Goal: Information Seeking & Learning: Learn about a topic

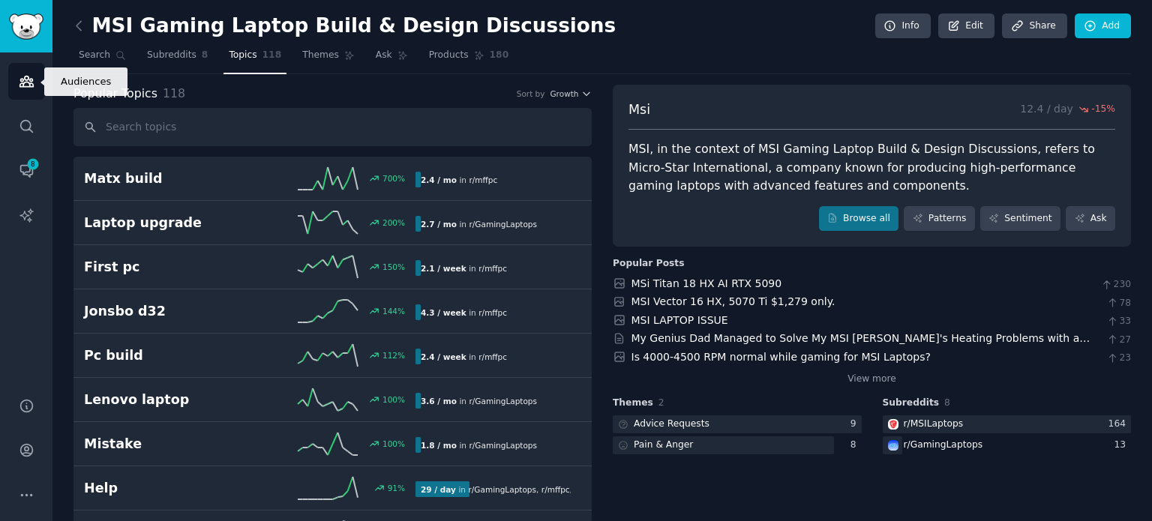
click at [35, 98] on link "Audiences" at bounding box center [26, 81] width 37 height 37
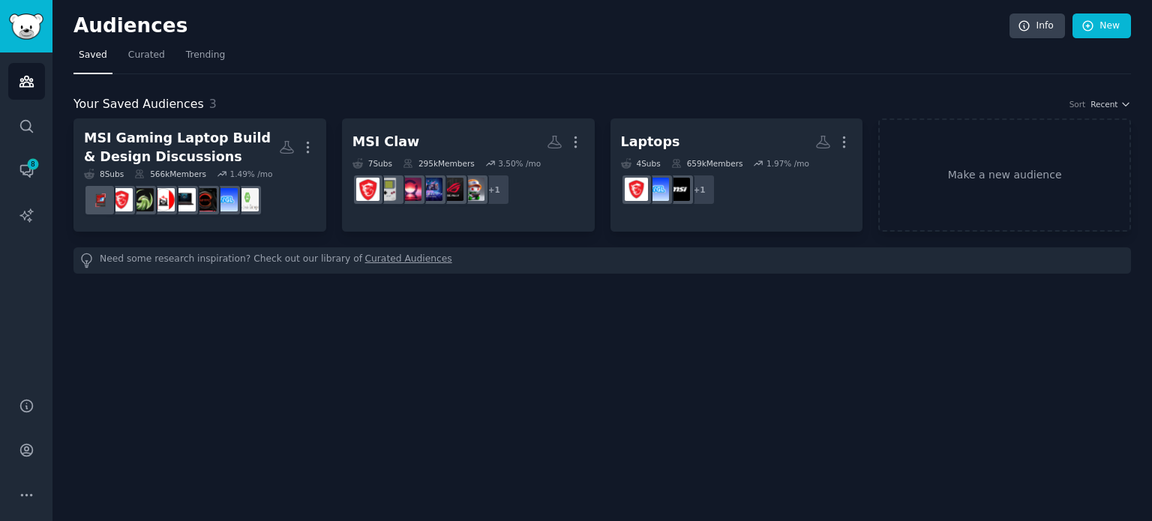
click at [141, 170] on icon at bounding box center [140, 174] width 8 height 8
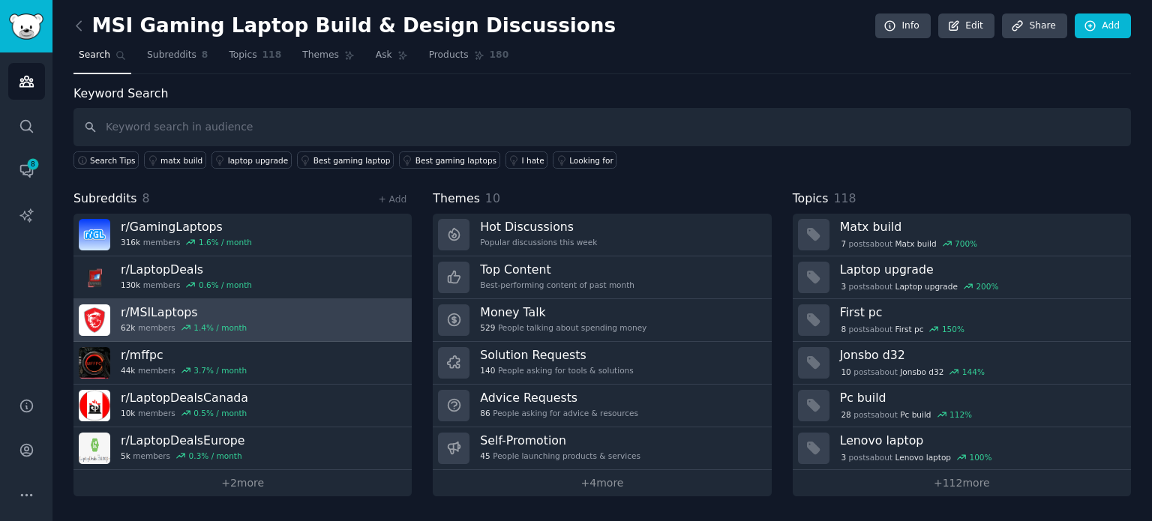
click at [251, 308] on link "r/ MSILaptops 62k members 1.4 % / month" at bounding box center [243, 320] width 338 height 43
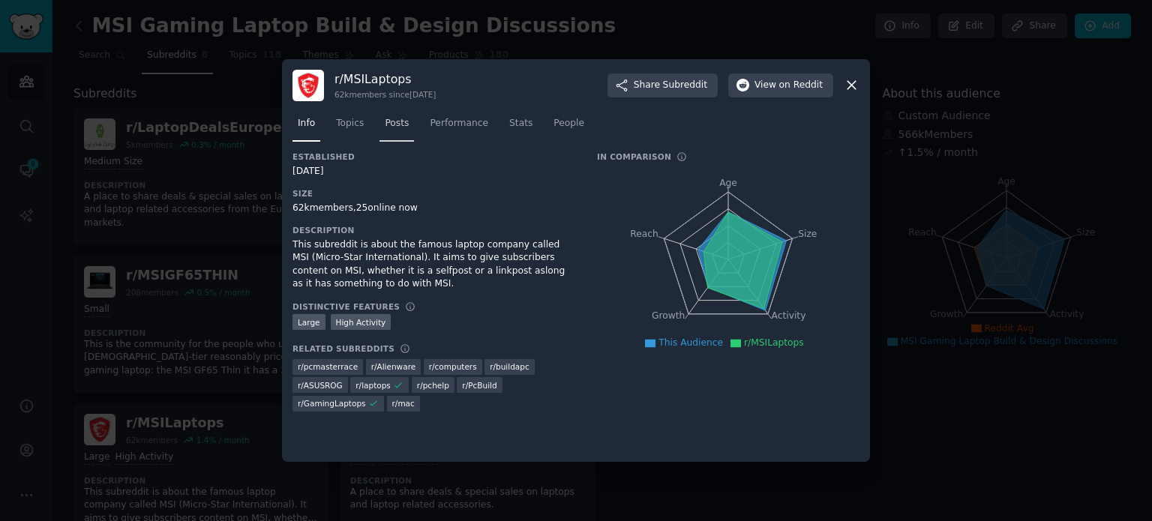
click at [389, 127] on span "Posts" at bounding box center [397, 124] width 24 height 14
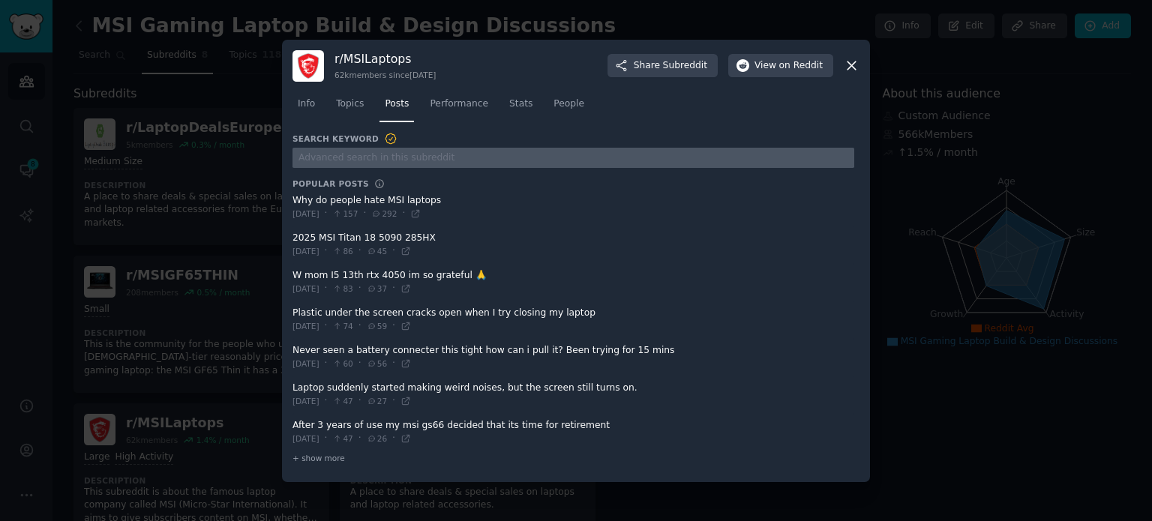
click at [394, 154] on input "text" at bounding box center [574, 158] width 562 height 20
paste input "MSI laptops pros and cons after using one for a while"
type input "MSI laptops pros and cons after using one for a while"
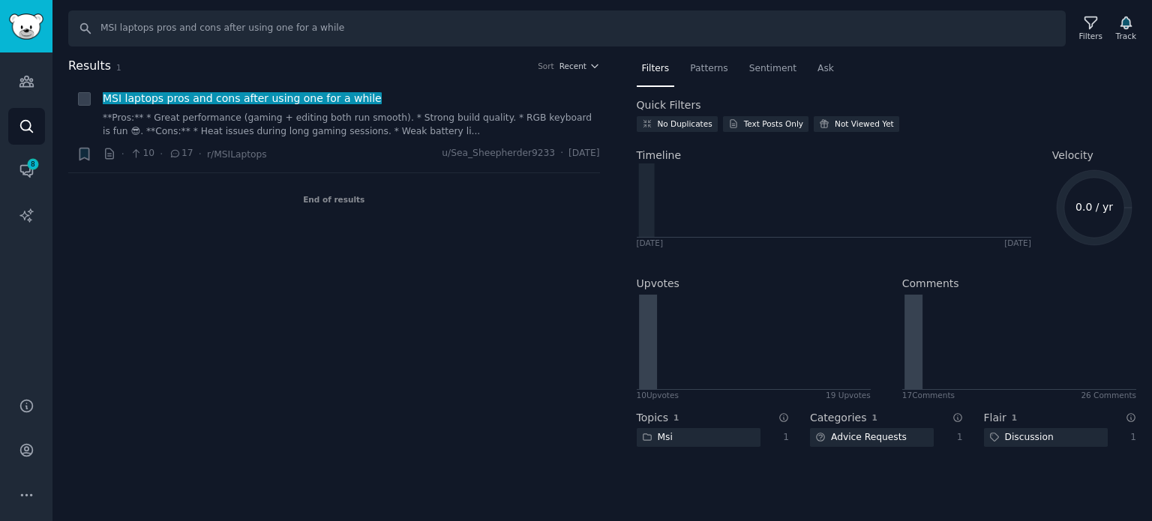
click at [1089, 206] on text "0.0 / yr" at bounding box center [1095, 207] width 38 height 12
click at [699, 67] on span "Patterns" at bounding box center [709, 69] width 38 height 14
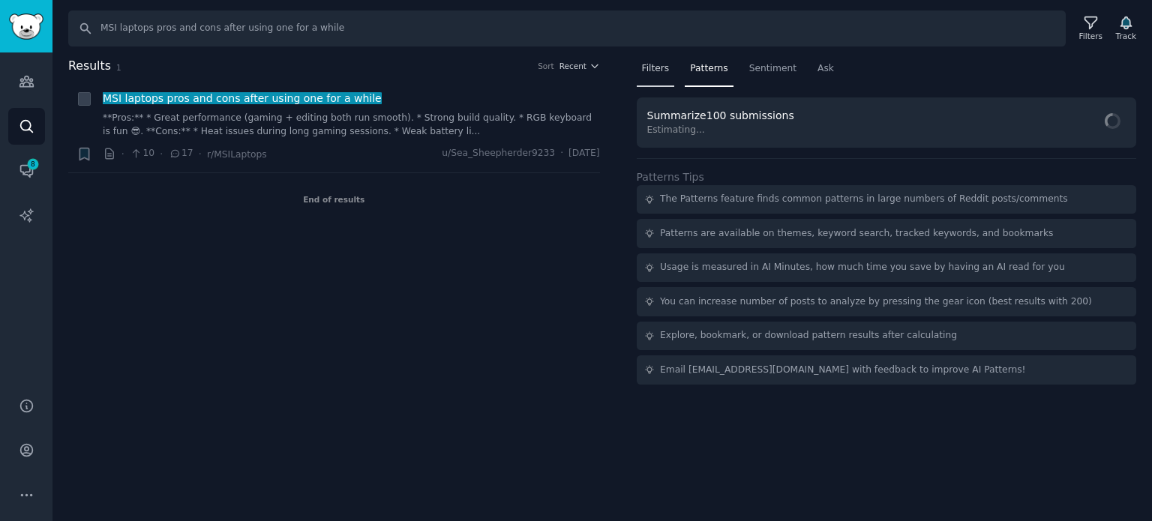
click at [666, 69] on span "Filters" at bounding box center [656, 69] width 28 height 14
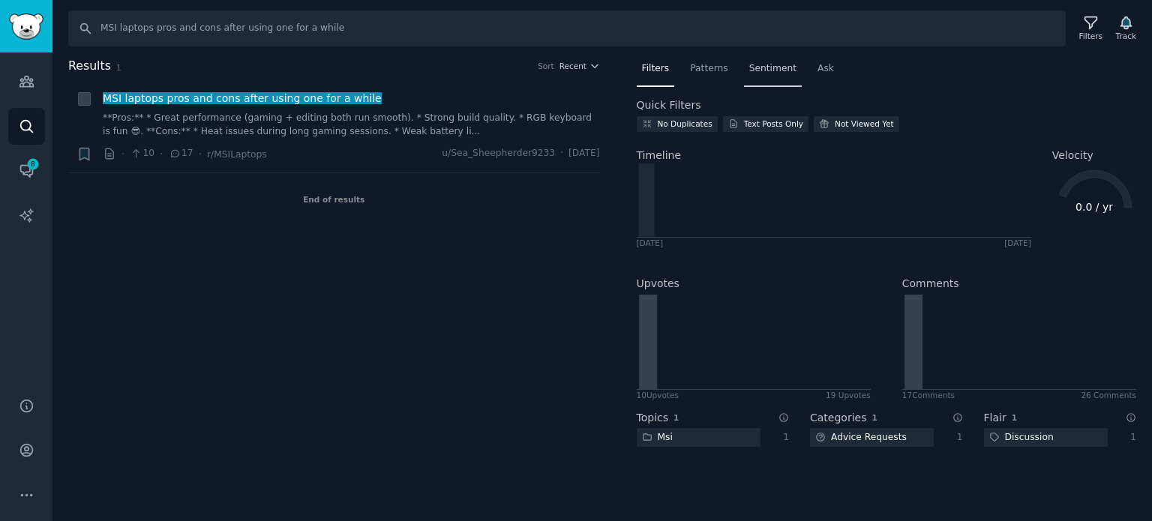
click at [777, 57] on div "Sentiment" at bounding box center [773, 72] width 58 height 31
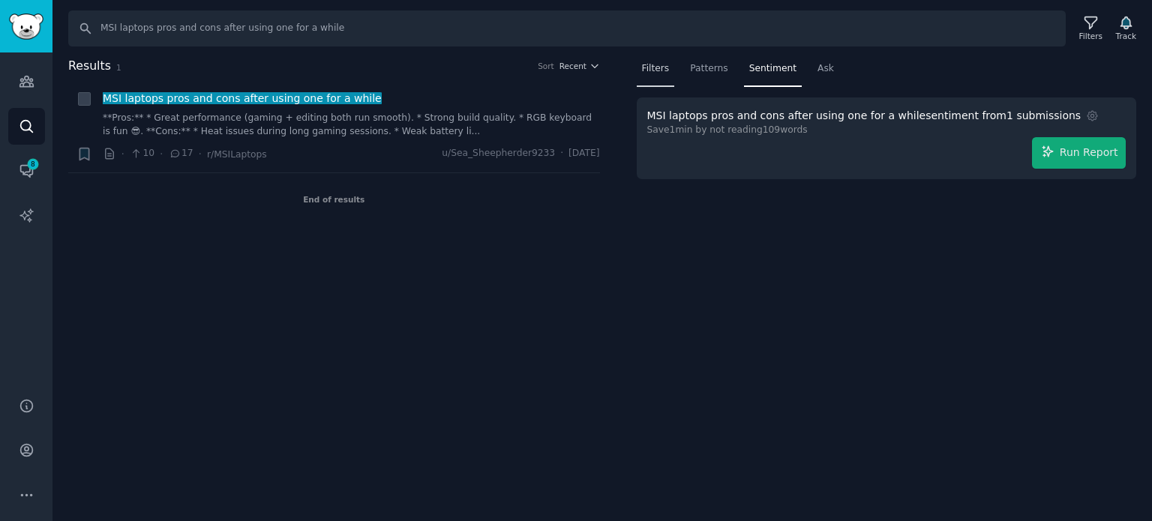
click at [645, 68] on span "Filters" at bounding box center [656, 69] width 28 height 14
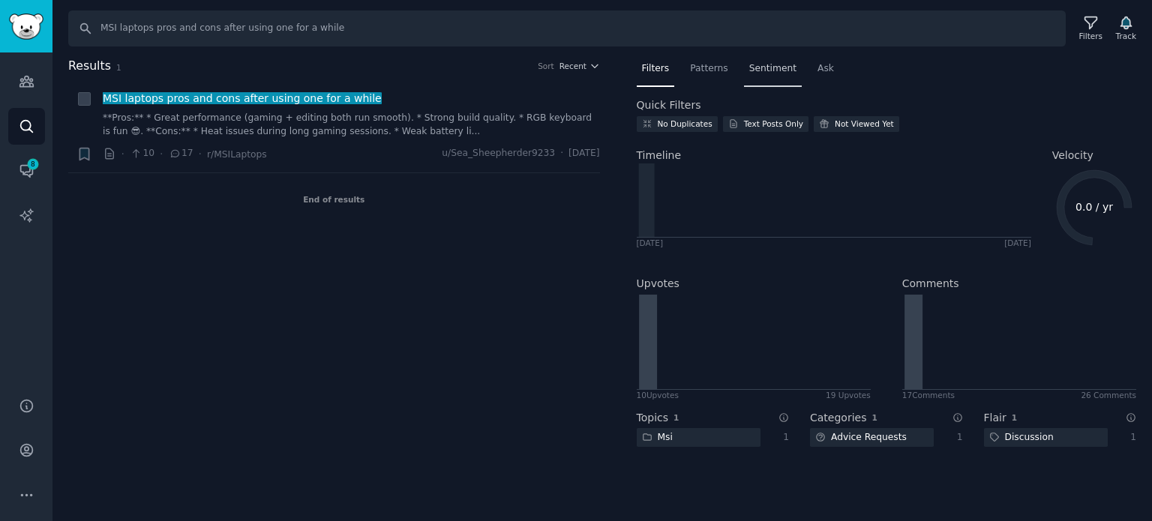
click at [774, 68] on span "Sentiment" at bounding box center [772, 69] width 47 height 14
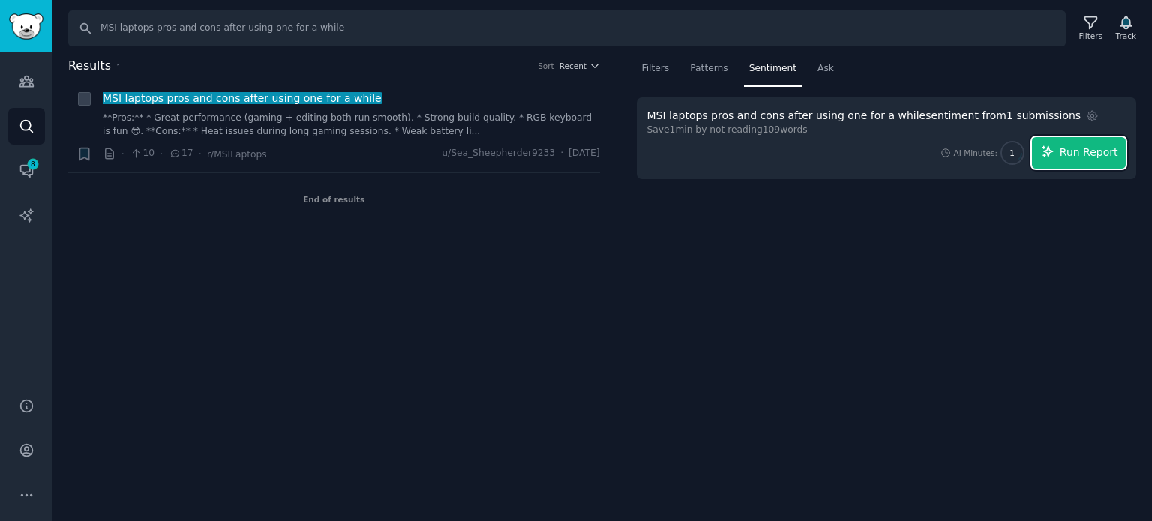
click at [1051, 156] on icon "button" at bounding box center [1048, 152] width 14 height 14
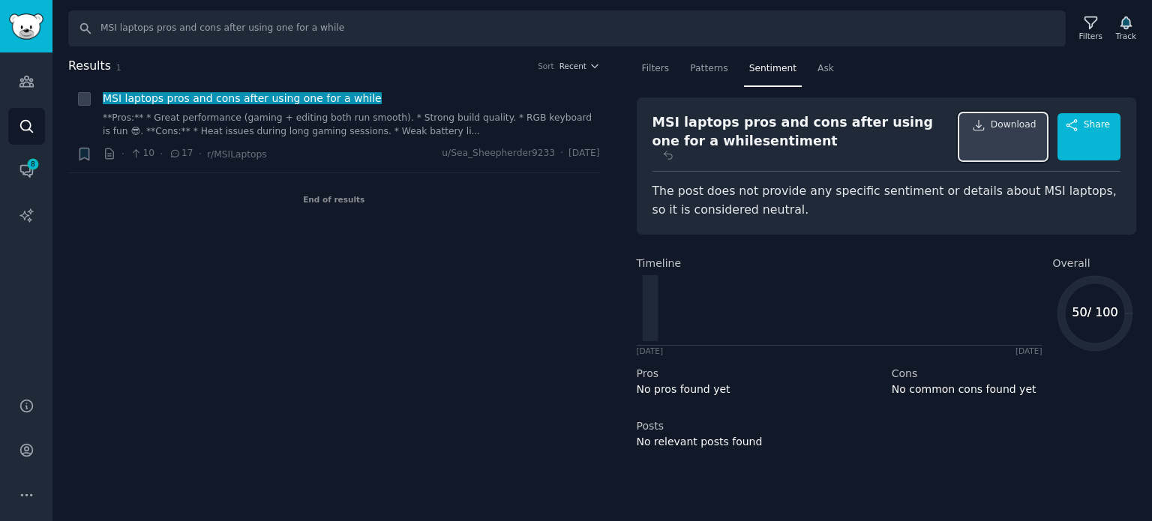
click at [1003, 139] on span "Download" at bounding box center [1014, 137] width 46 height 37
click at [1098, 123] on span "Share" at bounding box center [1097, 137] width 26 height 37
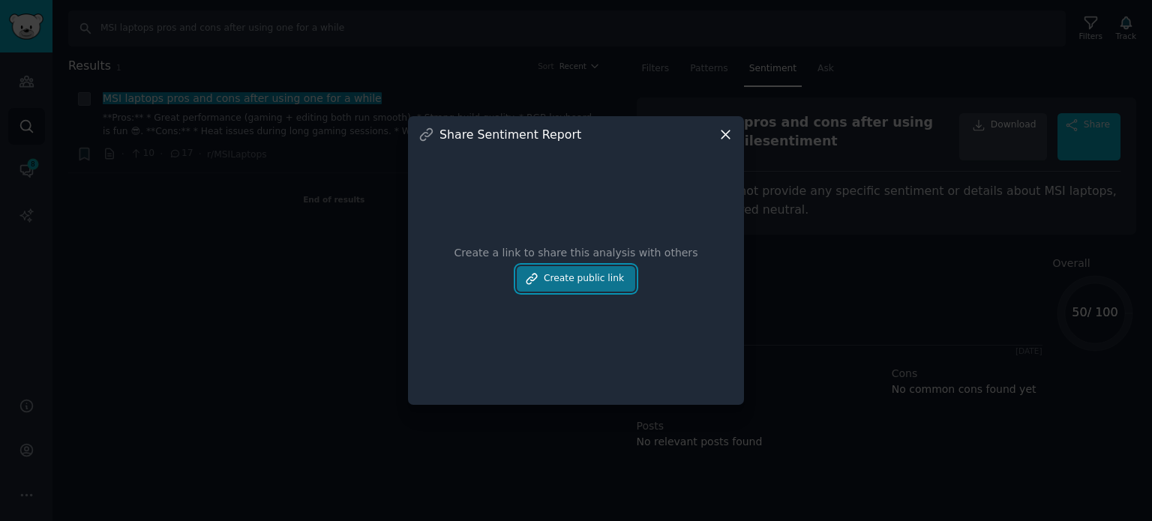
click at [607, 281] on button "Create public link" at bounding box center [576, 279] width 119 height 26
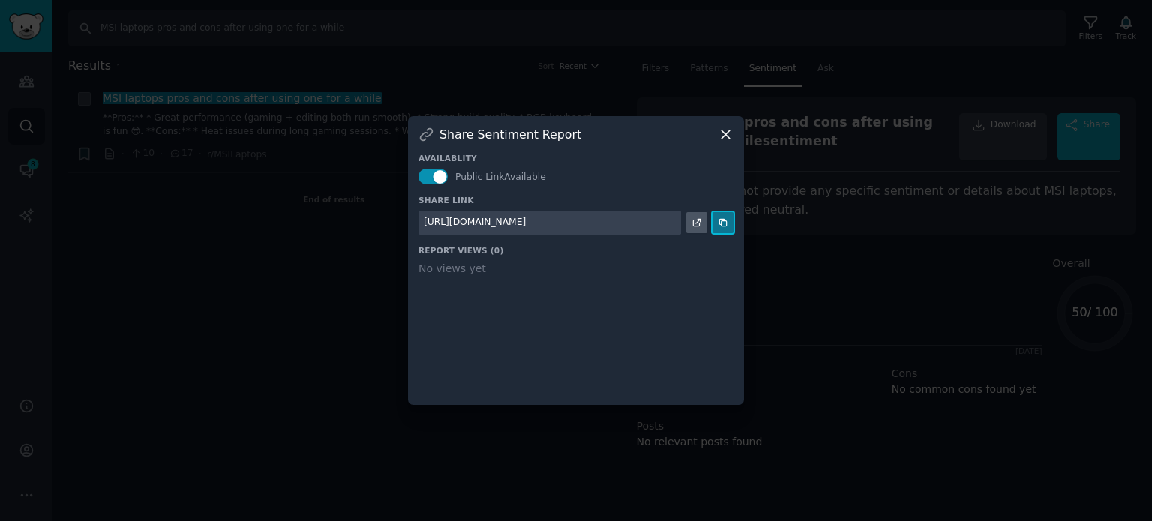
click at [725, 225] on icon at bounding box center [723, 223] width 11 height 11
